Goal: Task Accomplishment & Management: Use online tool/utility

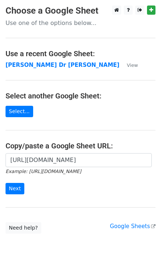
scroll to position [0, 211]
type input "https://docs.google.com/spreadsheets/d/1G-r2LDR-PUes-LJWUgQRrYRQSRffQtQs65W9tlb…"
click at [15, 185] on input "Next" at bounding box center [15, 188] width 19 height 11
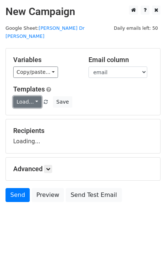
click at [22, 97] on link "Load..." at bounding box center [27, 101] width 28 height 11
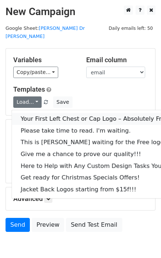
click at [31, 113] on link "Your First Left Chest or Cap Logo – Absolutely Free" at bounding box center [99, 119] width 175 height 12
